Goal: Task Accomplishment & Management: Manage account settings

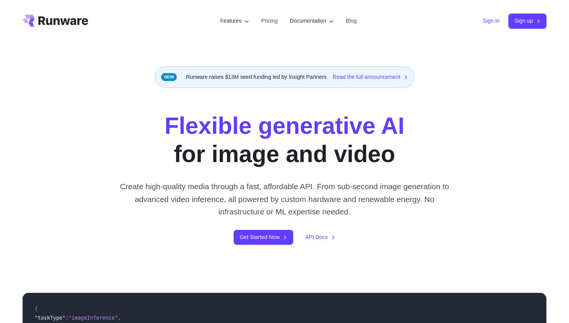
click at [486, 21] on link "Sign in" at bounding box center [491, 21] width 17 height 9
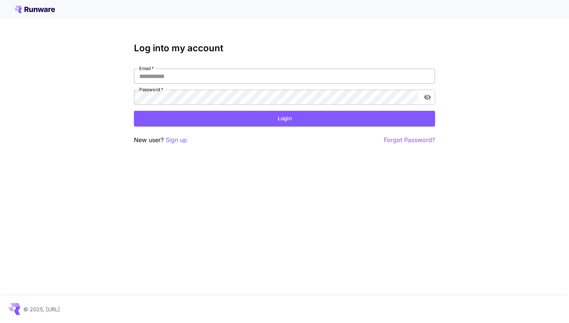
click at [306, 80] on input "Email   *" at bounding box center [284, 76] width 301 height 15
type input "**********"
click at [298, 124] on button "Login" at bounding box center [284, 118] width 301 height 15
